Goal: Task Accomplishment & Management: Use online tool/utility

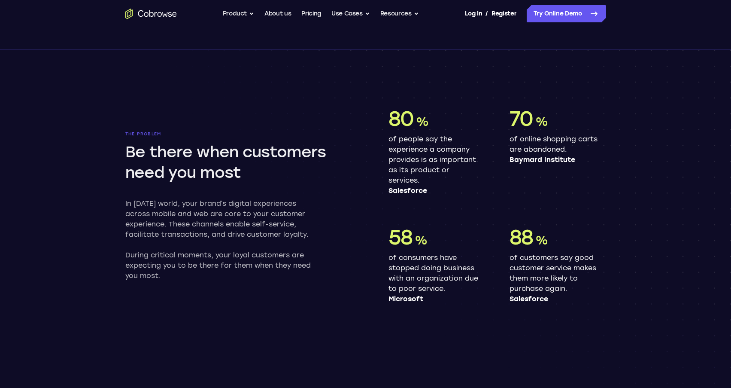
scroll to position [43, 0]
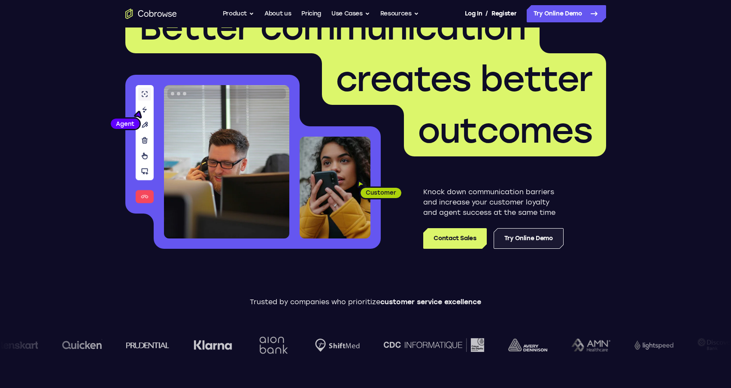
click at [548, 241] on link "Try Online Demo" at bounding box center [529, 238] width 70 height 21
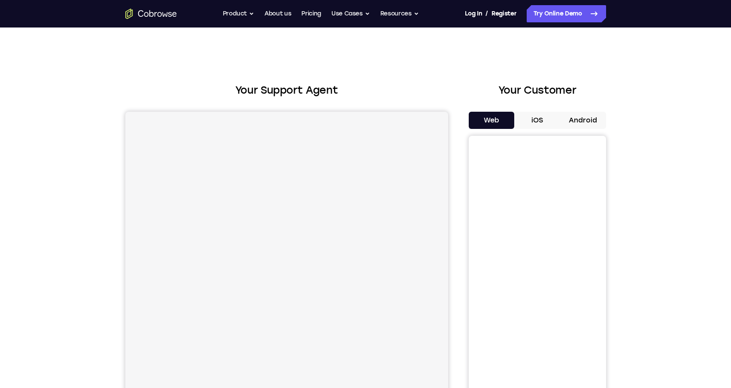
click at [535, 120] on button "iOS" at bounding box center [537, 120] width 46 height 17
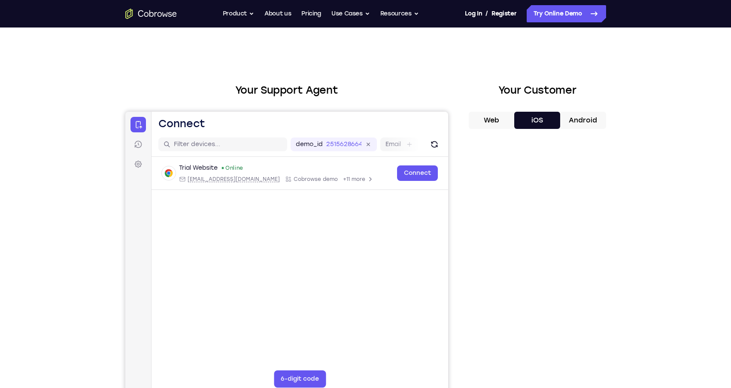
scroll to position [43, 0]
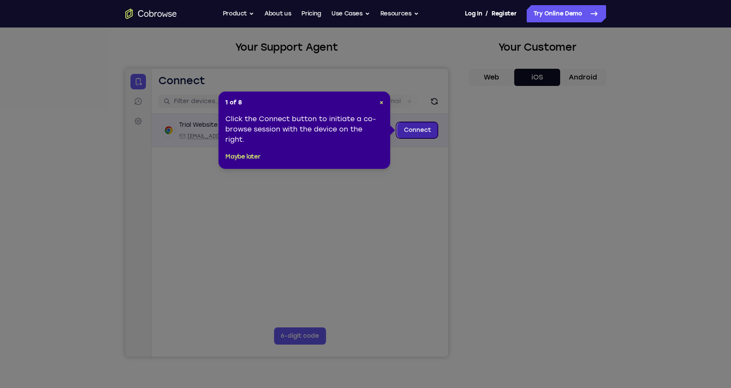
click at [423, 132] on link "Connect" at bounding box center [417, 129] width 41 height 15
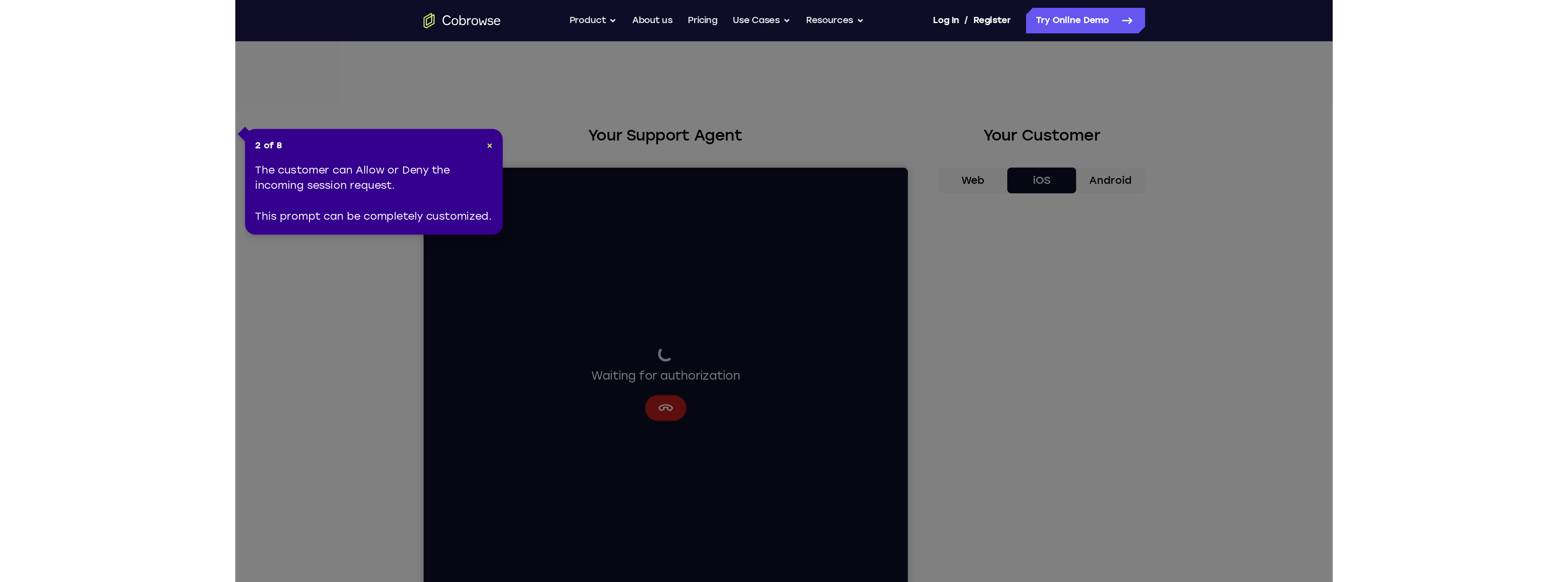
scroll to position [83, 0]
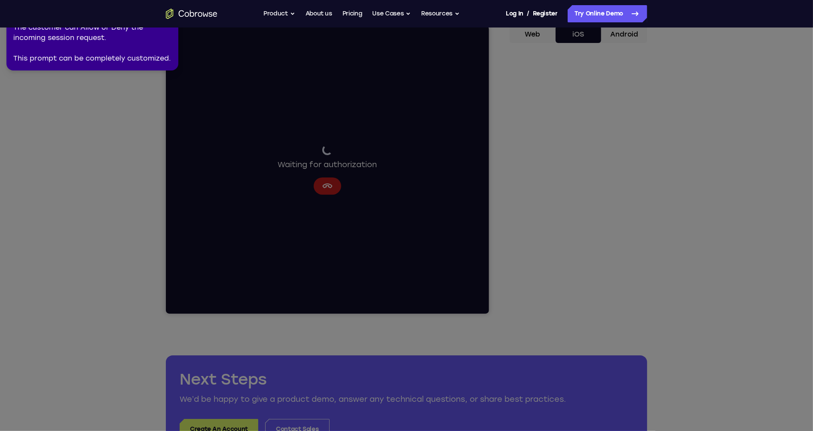
click at [97, 57] on div "The customer can Allow or Deny the incoming session request. This prompt can be…" at bounding box center [92, 42] width 158 height 41
click at [87, 50] on div "The customer can Allow or Deny the incoming session request. This prompt can be…" at bounding box center [92, 42] width 158 height 41
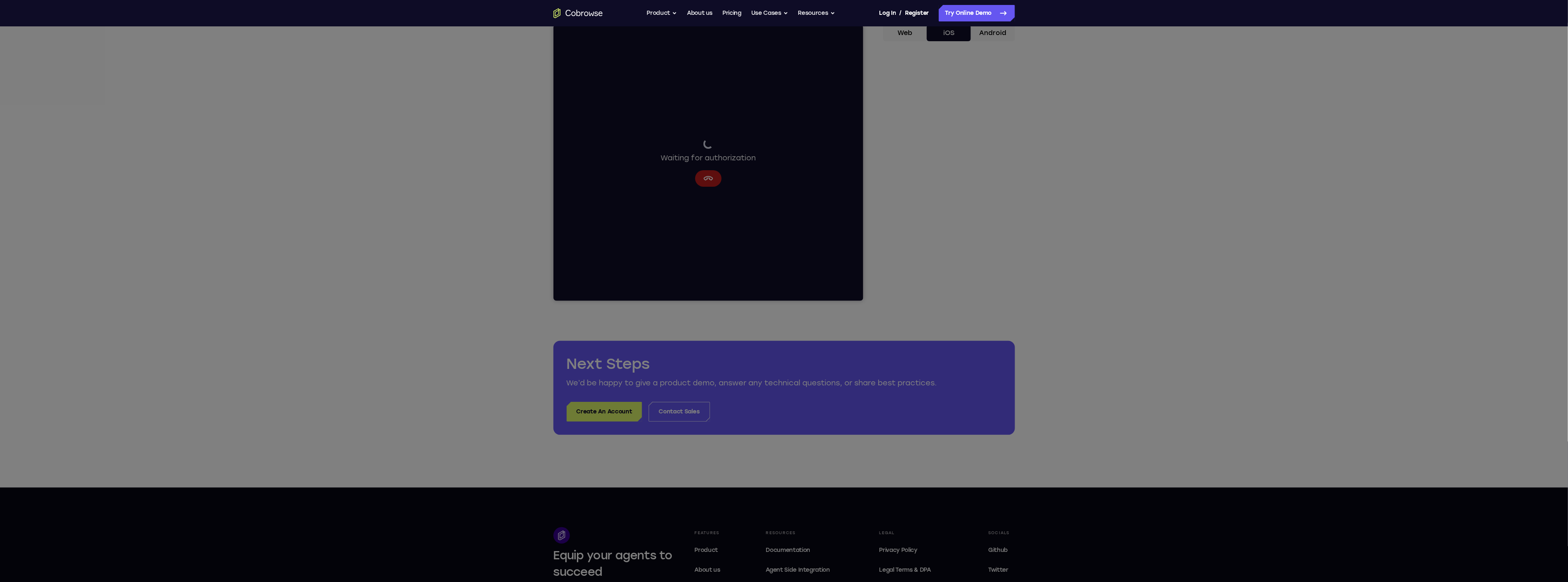
scroll to position [0, 0]
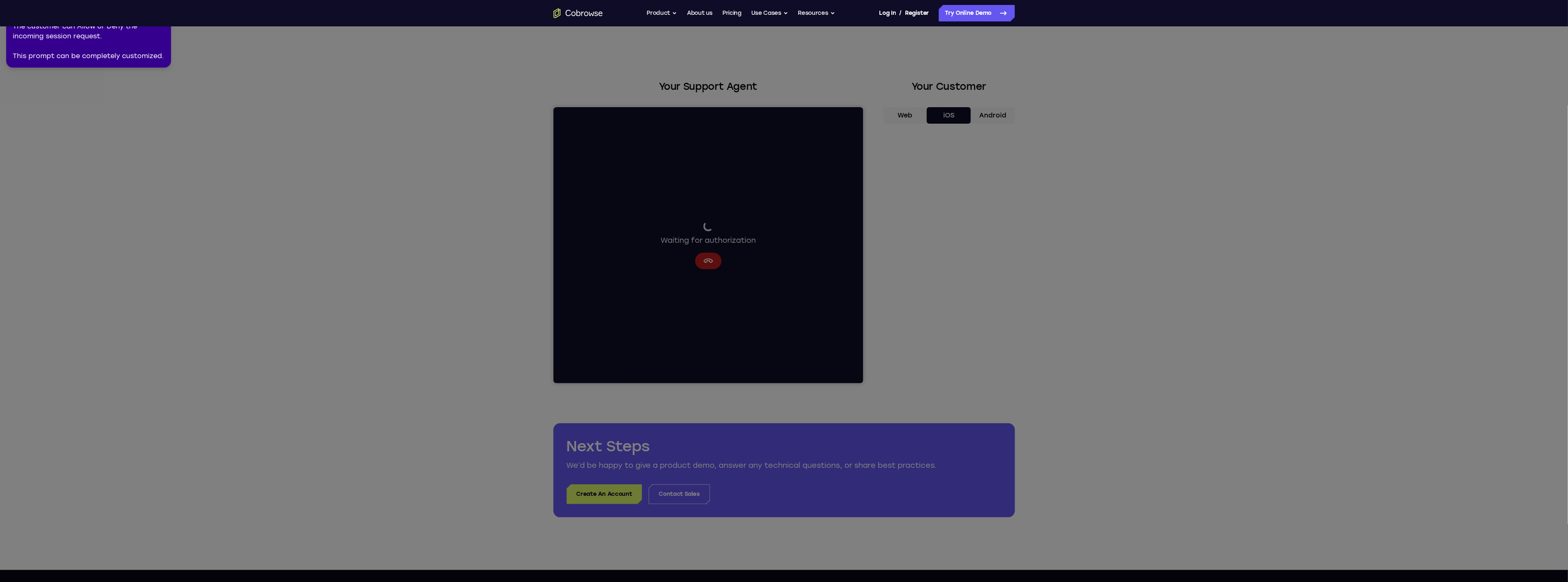
click at [466, 181] on icon at bounding box center [786, 290] width 1579 height 586
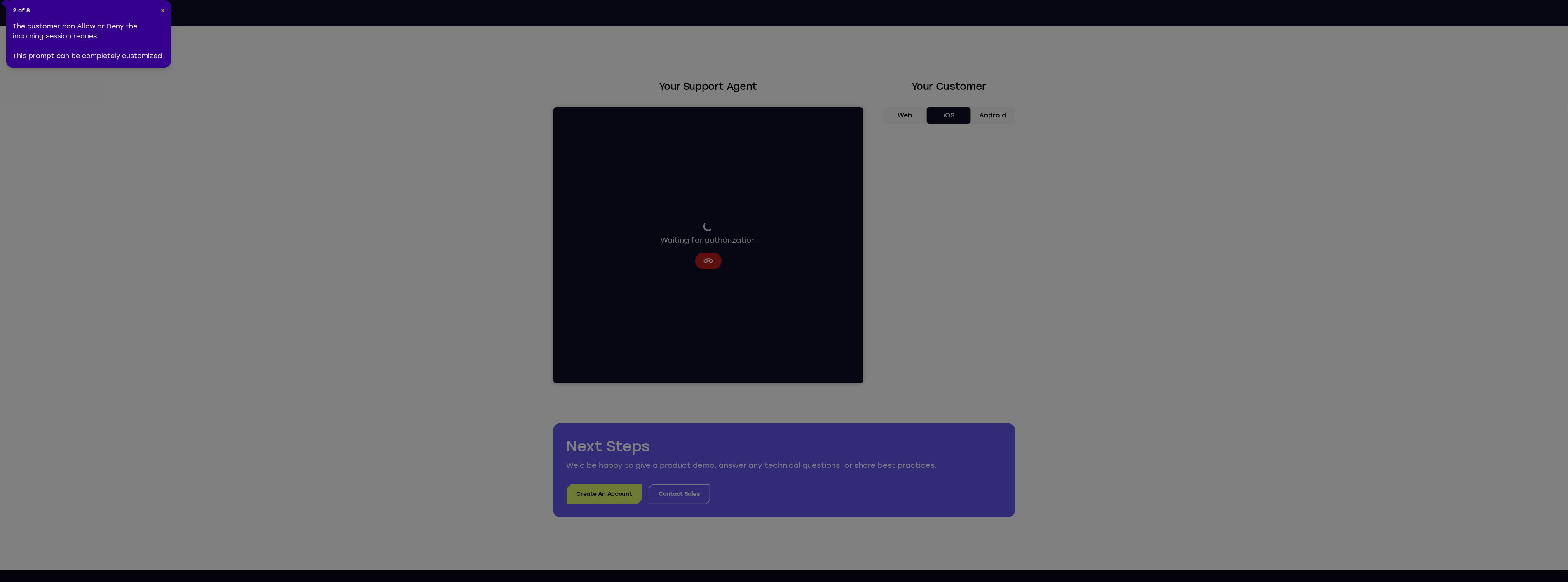
click at [161, 11] on span "×" at bounding box center [162, 10] width 4 height 7
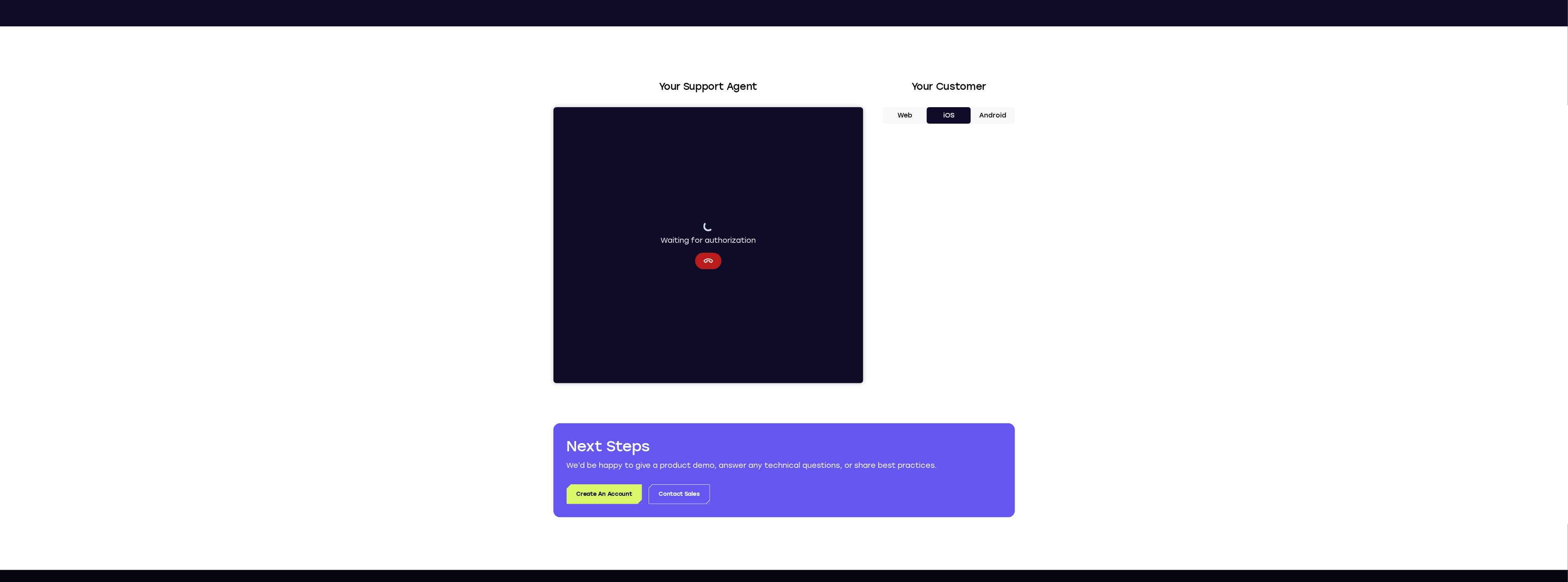
click at [701, 117] on button "Android" at bounding box center [993, 115] width 44 height 16
click at [701, 120] on button "iOS" at bounding box center [949, 115] width 44 height 16
click at [701, 114] on button "Web" at bounding box center [905, 115] width 44 height 16
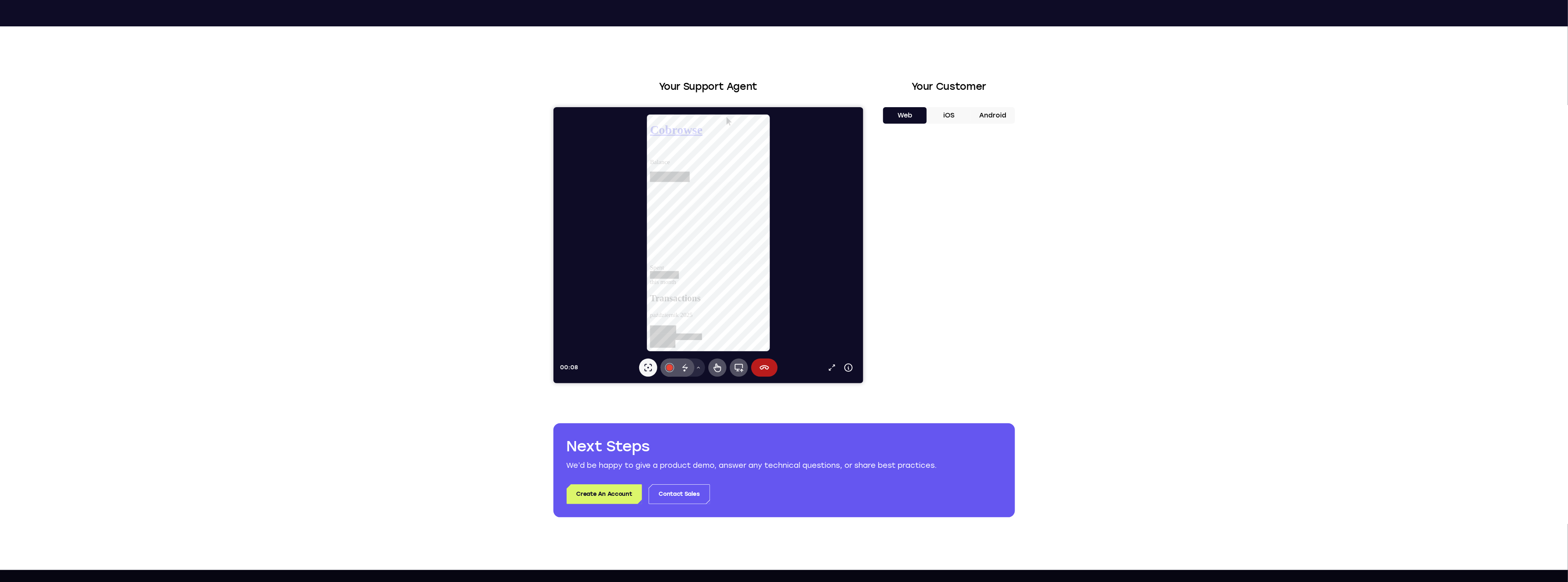
click at [701, 113] on button "iOS" at bounding box center [949, 115] width 44 height 16
click at [701, 116] on button "Android" at bounding box center [993, 115] width 44 height 16
click at [701, 121] on button "Web" at bounding box center [905, 115] width 44 height 16
click at [701, 367] on icon at bounding box center [764, 367] width 10 height 5
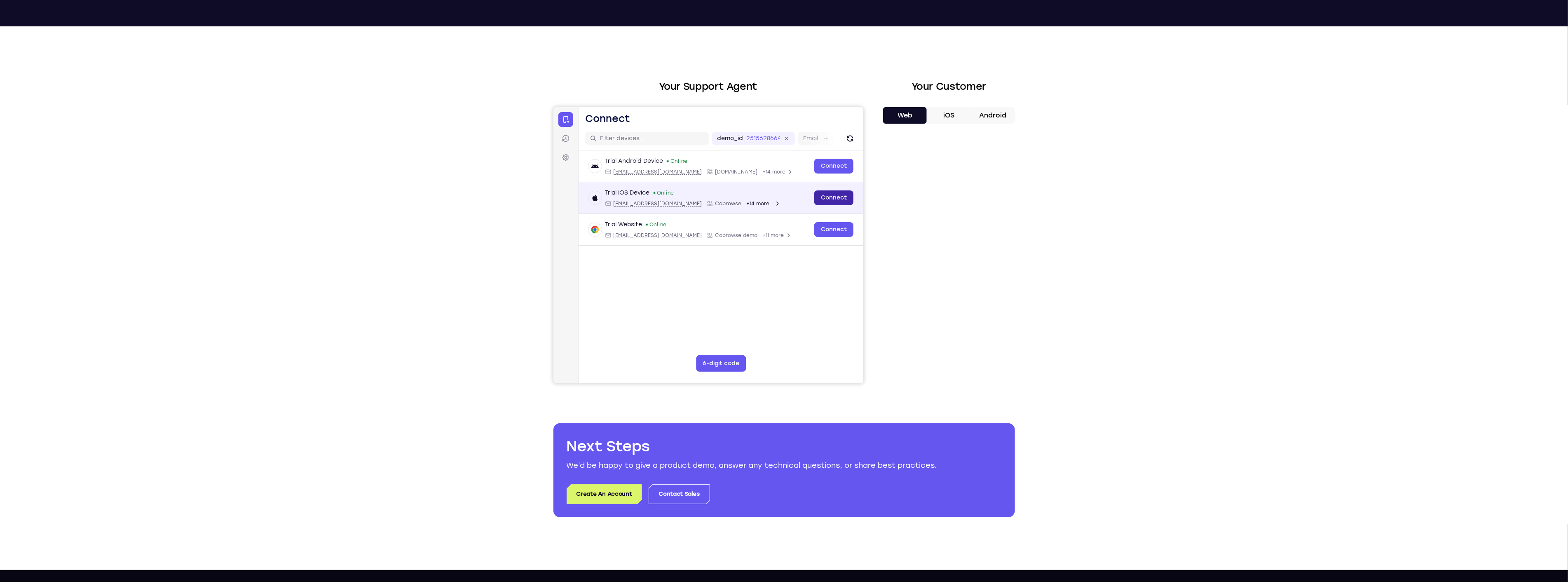
click at [701, 190] on link "Connect" at bounding box center [833, 197] width 39 height 14
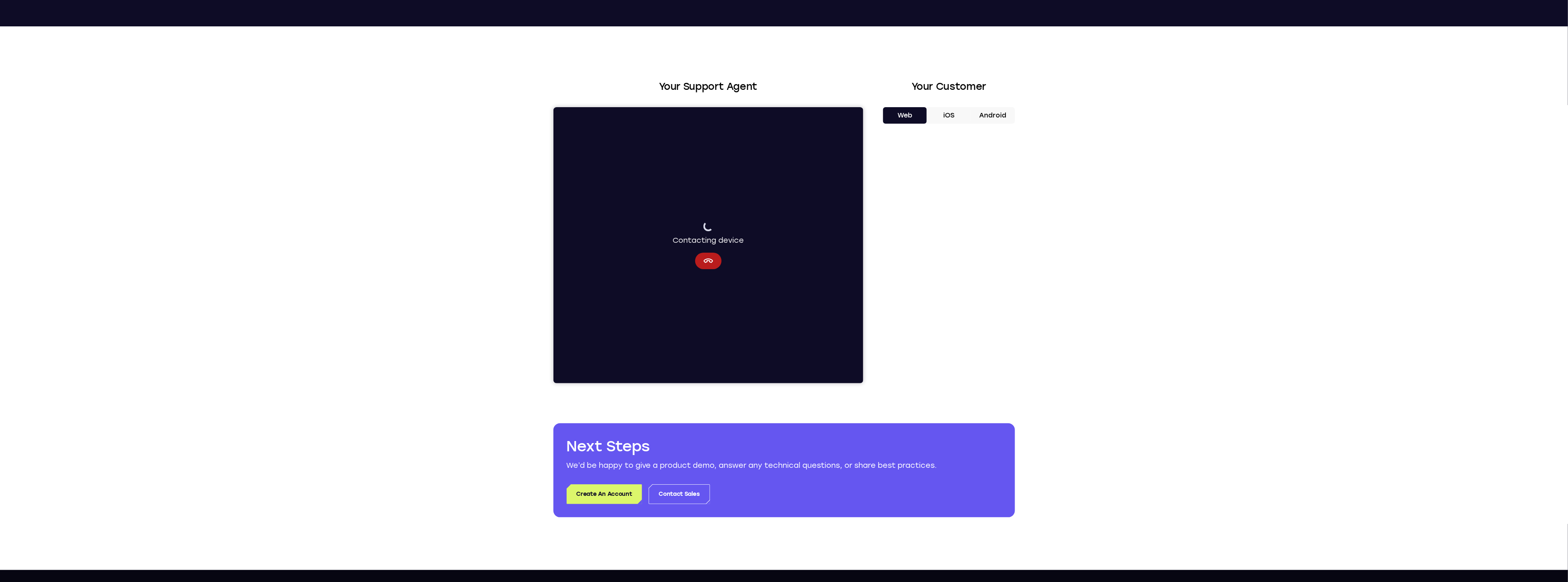
click at [701, 109] on button "iOS" at bounding box center [949, 115] width 44 height 16
click at [701, 250] on button "Cancel" at bounding box center [707, 254] width 26 height 16
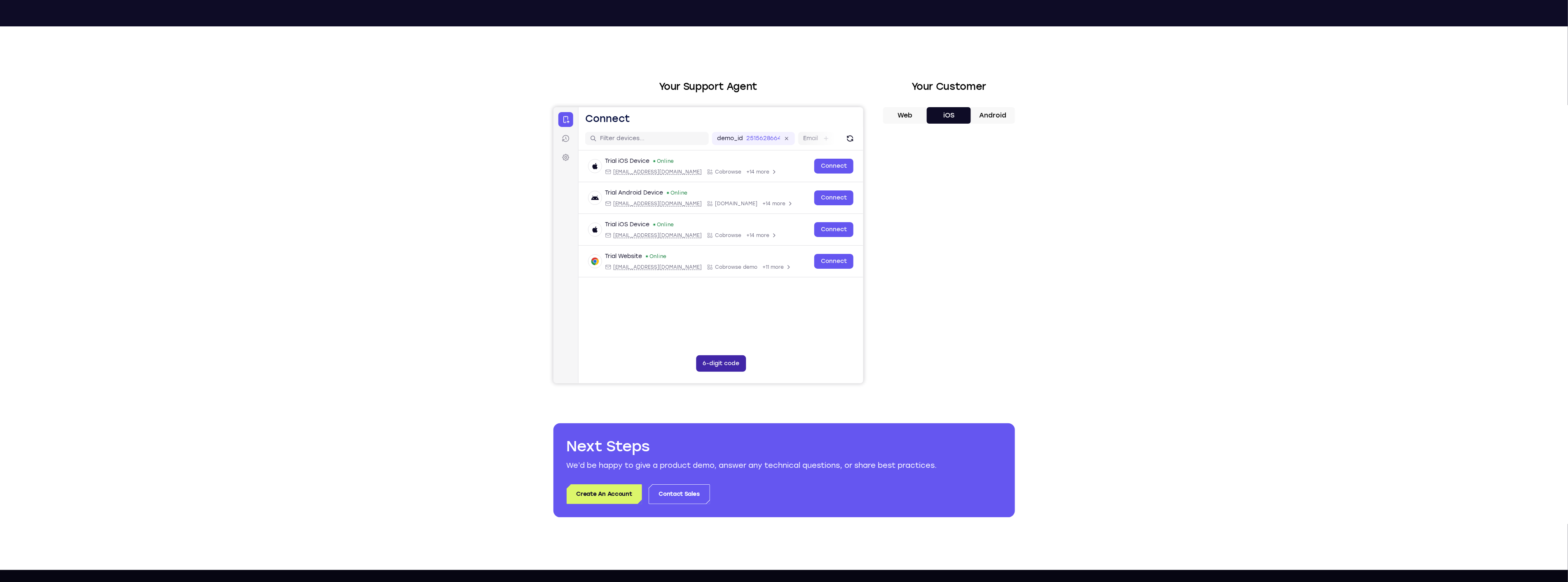
click at [701, 365] on button "6-digit code" at bounding box center [721, 363] width 50 height 16
click at [701, 331] on div at bounding box center [707, 245] width 310 height 277
